Goal: Transaction & Acquisition: Obtain resource

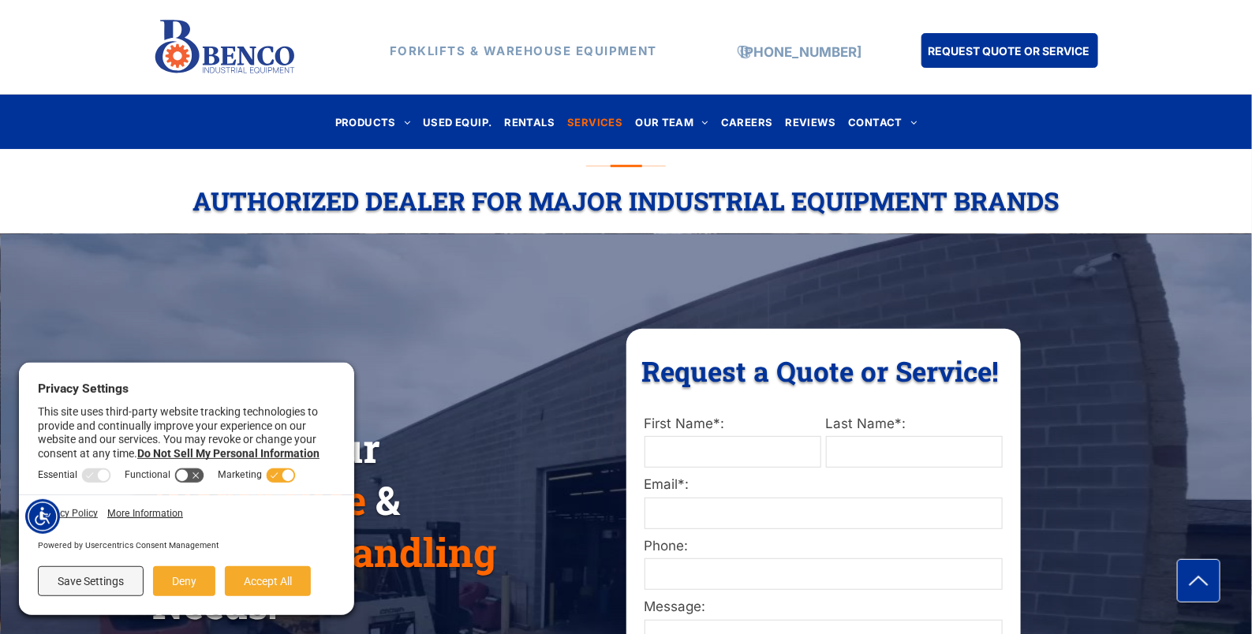
click at [591, 122] on span "SERVICES" at bounding box center [594, 121] width 55 height 21
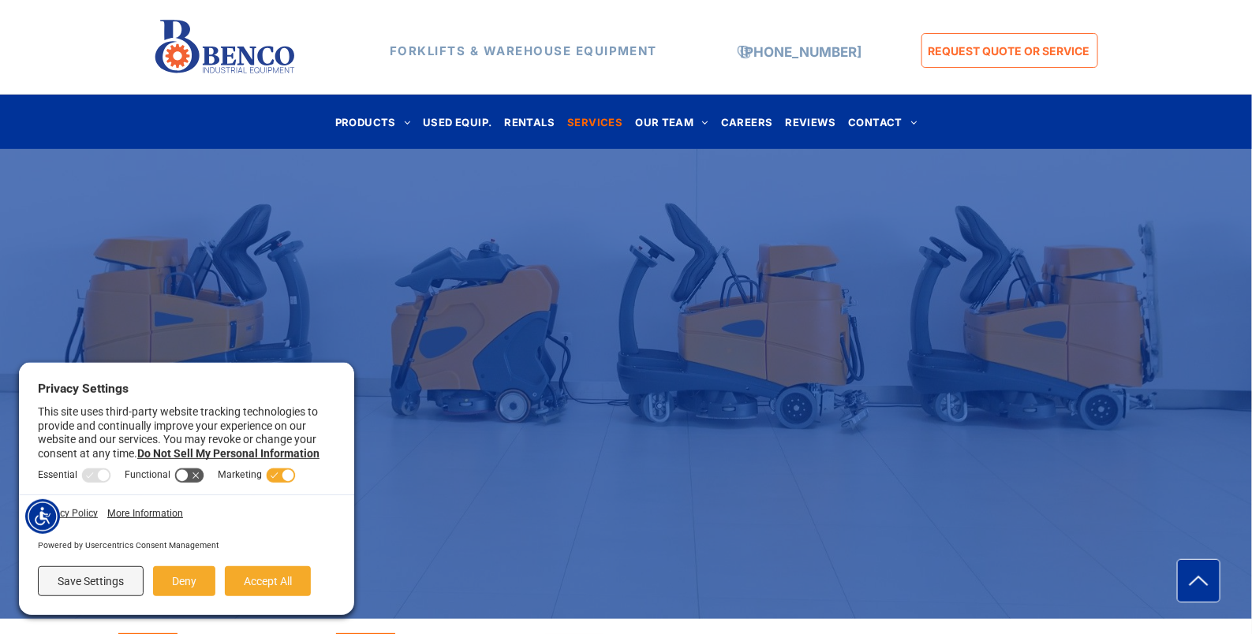
click at [1001, 51] on span "REQUEST QUOTE OR SERVICE" at bounding box center [1010, 50] width 162 height 29
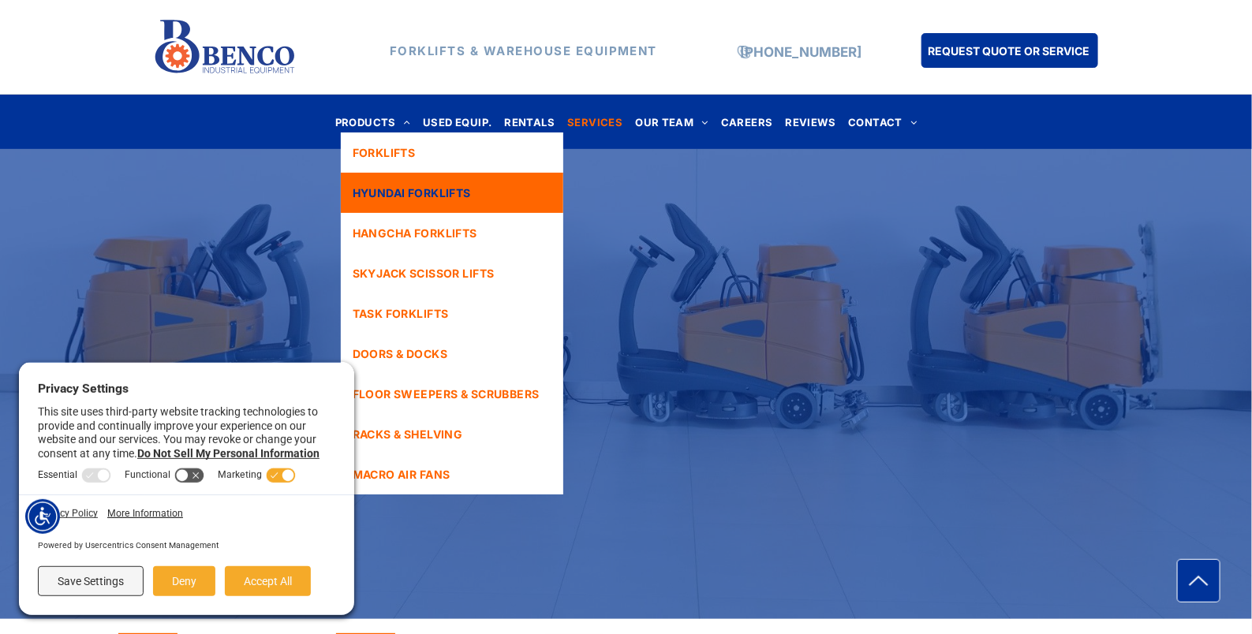
click at [460, 190] on span "HYUNDAI FORKLIFTS" at bounding box center [412, 193] width 118 height 17
